Goal: Check status: Check status

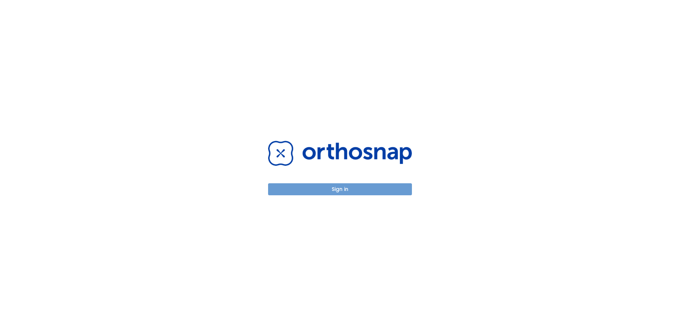
click at [338, 190] on button "Sign in" at bounding box center [340, 189] width 144 height 12
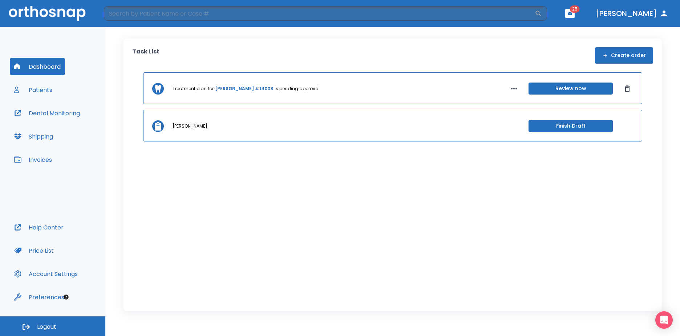
click at [47, 94] on button "Patients" at bounding box center [33, 89] width 47 height 17
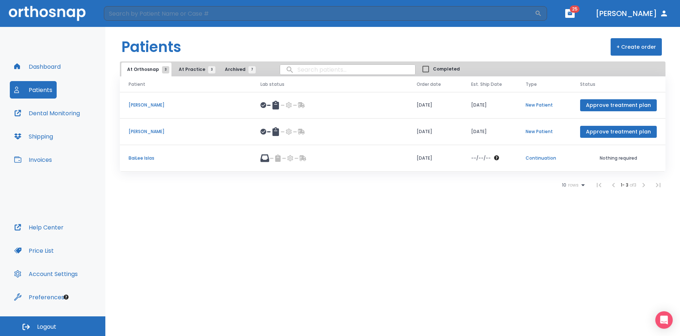
click at [136, 159] on p "BaiLee Islas" at bounding box center [186, 158] width 114 height 7
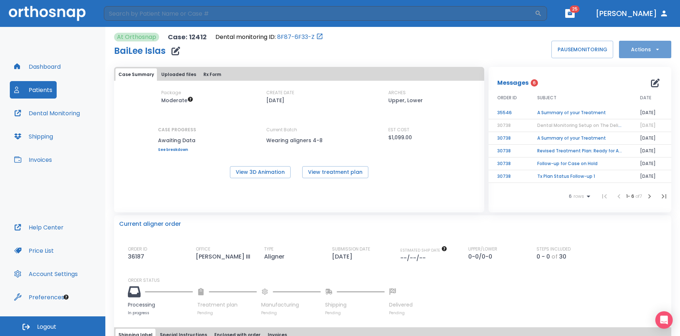
click at [655, 52] on icon "button" at bounding box center [657, 49] width 7 height 7
click at [478, 39] on div at bounding box center [340, 168] width 680 height 336
click at [408, 54] on div "At Orthosnap Case: 12412 Dental monitoring ID: 8F87-6F33-Z BaiLee Islas PAUSE M…" at bounding box center [392, 45] width 557 height 25
click at [654, 52] on icon "button" at bounding box center [657, 49] width 7 height 7
click at [284, 48] on div at bounding box center [340, 168] width 680 height 336
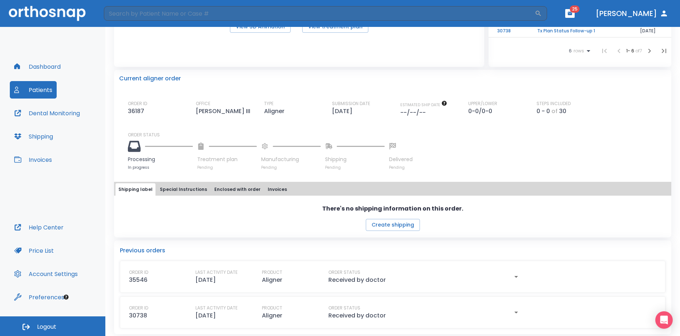
scroll to position [149, 0]
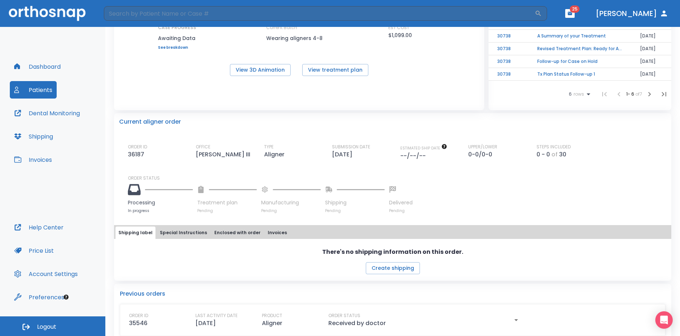
scroll to position [0, 0]
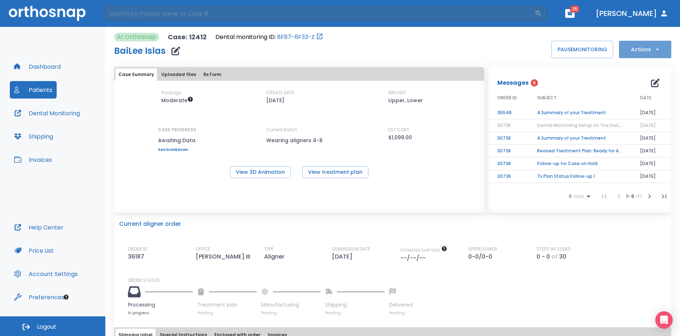
click at [630, 46] on button "Actions" at bounding box center [645, 49] width 52 height 17
click at [481, 50] on div at bounding box center [340, 168] width 680 height 336
